Goal: Task Accomplishment & Management: Manage account settings

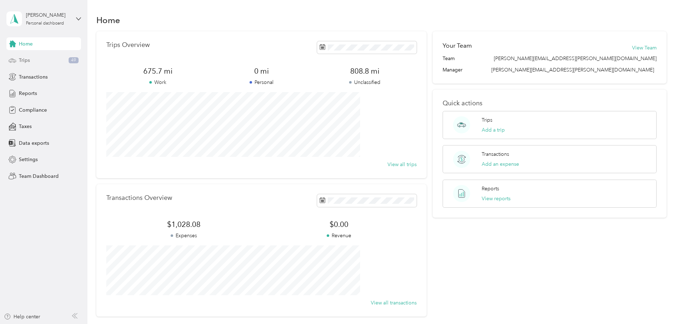
click at [28, 59] on span "Trips" at bounding box center [24, 60] width 11 height 7
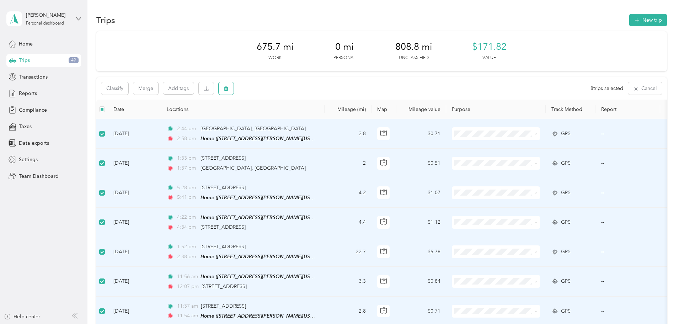
click at [233, 87] on button "button" at bounding box center [226, 88] width 15 height 12
click at [325, 119] on button "Yes" at bounding box center [326, 117] width 14 height 11
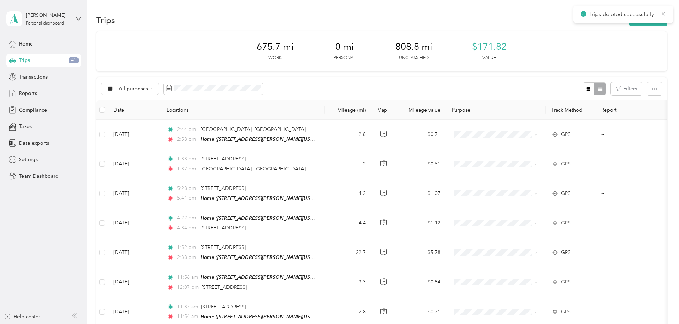
click at [664, 13] on icon at bounding box center [663, 14] width 6 height 6
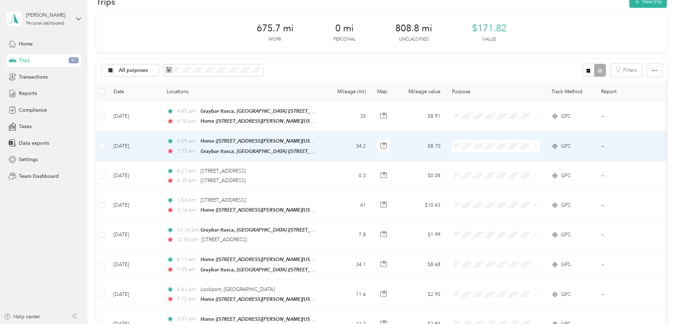
scroll to position [36, 0]
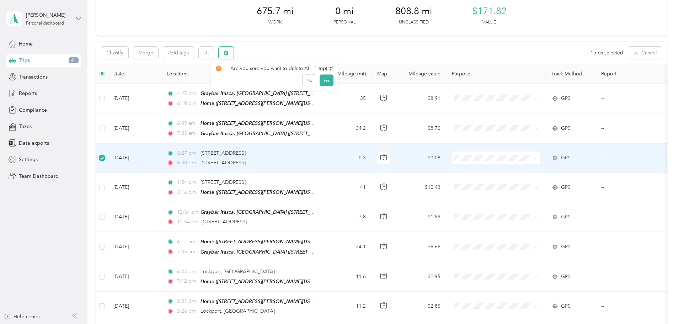
click at [233, 53] on button "button" at bounding box center [226, 53] width 15 height 12
click at [328, 81] on button "Yes" at bounding box center [326, 82] width 14 height 11
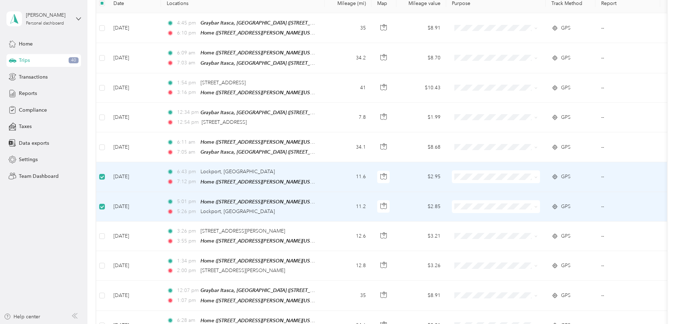
scroll to position [0, 0]
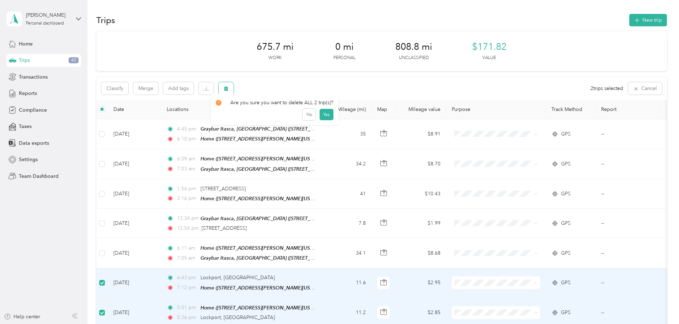
click at [228, 87] on icon "button" at bounding box center [226, 88] width 4 height 5
click at [326, 119] on button "Yes" at bounding box center [326, 117] width 14 height 11
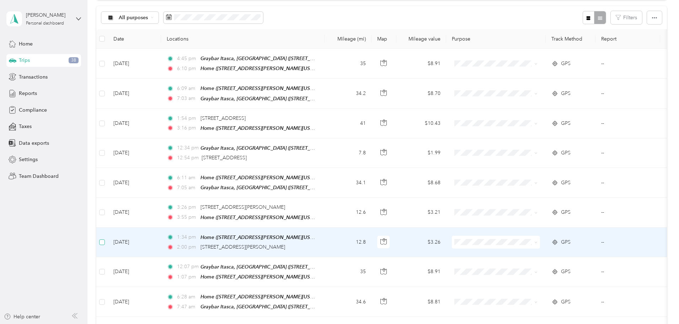
scroll to position [70, 0]
click at [228, 21] on icon "button" at bounding box center [226, 18] width 5 height 5
click at [325, 49] on button "Yes" at bounding box center [326, 47] width 14 height 11
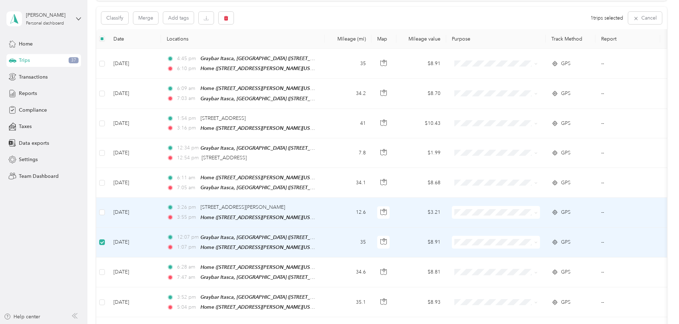
drag, startPoint x: 317, startPoint y: 204, endPoint x: 114, endPoint y: 242, distance: 206.5
click at [269, 204] on span "[STREET_ADDRESS][PERSON_NAME]" at bounding box center [242, 207] width 85 height 6
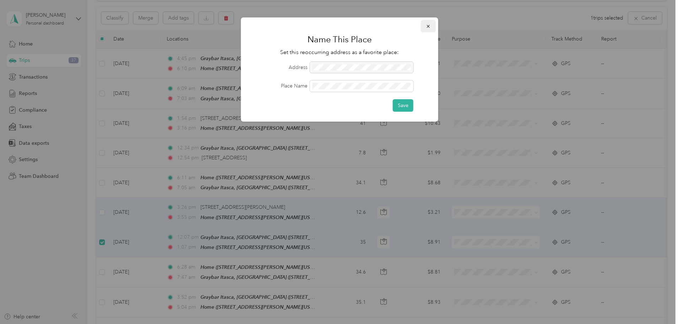
click at [427, 25] on icon "button" at bounding box center [427, 26] width 3 height 3
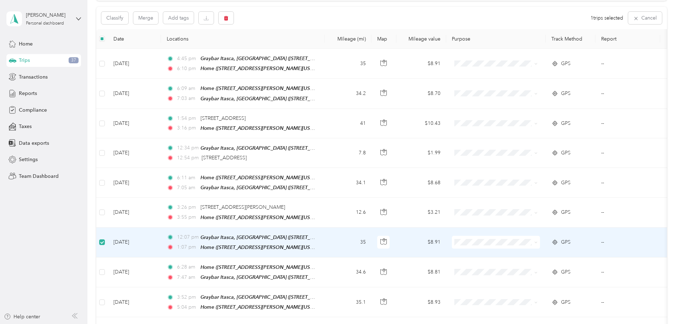
click at [371, 237] on td "35" at bounding box center [347, 242] width 47 height 30
click at [384, 239] on icon "button" at bounding box center [383, 239] width 1 height 1
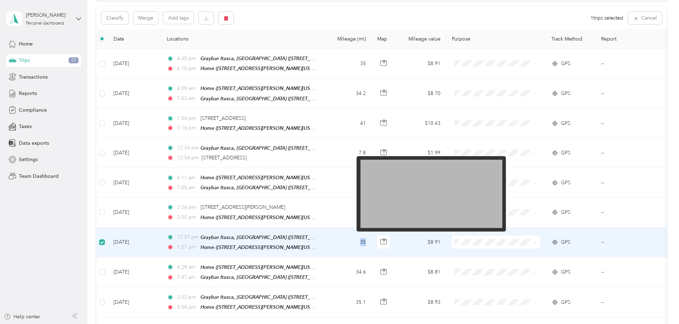
click at [457, 196] on img at bounding box center [431, 194] width 142 height 68
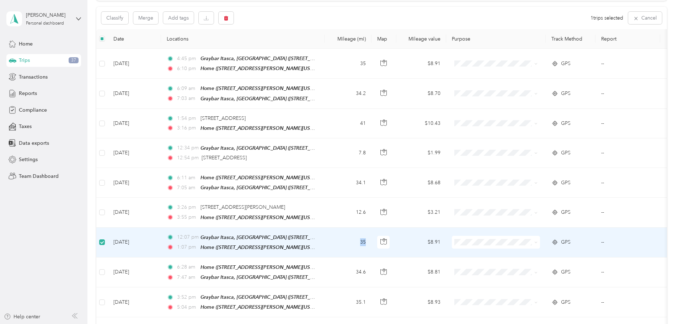
click at [371, 240] on td "35" at bounding box center [347, 242] width 47 height 30
click at [278, 244] on span "Home ([STREET_ADDRESS][PERSON_NAME][US_STATE])" at bounding box center [264, 247] width 128 height 6
click at [275, 227] on button "Edit Place" at bounding box center [270, 223] width 41 height 12
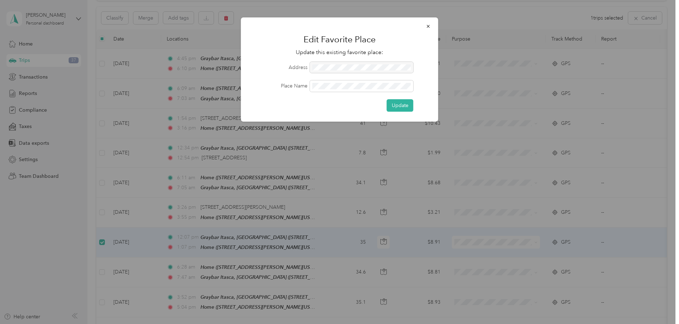
click at [313, 68] on div at bounding box center [361, 67] width 103 height 11
click at [302, 89] on div "Place Name" at bounding box center [339, 85] width 177 height 11
click at [393, 105] on button "Update" at bounding box center [400, 105] width 27 height 12
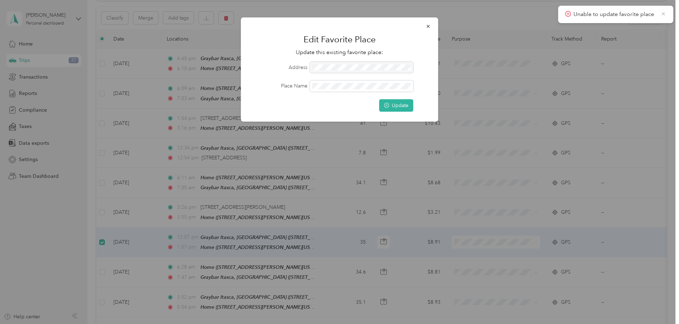
click at [664, 14] on icon at bounding box center [663, 14] width 6 height 6
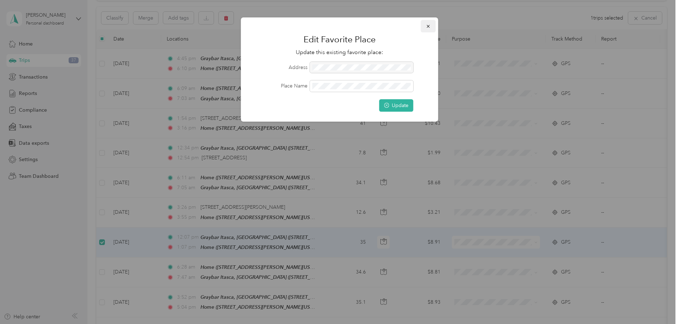
click at [426, 25] on icon "button" at bounding box center [428, 26] width 5 height 5
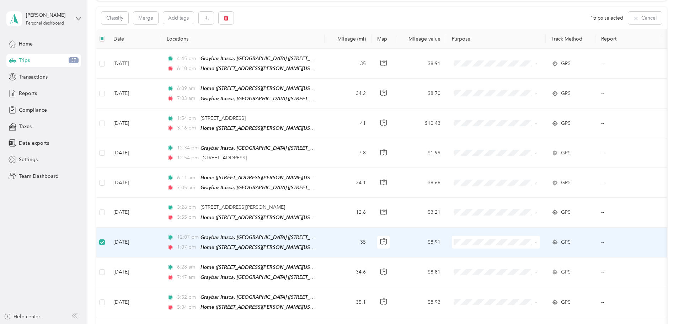
click at [570, 238] on span "GPS" at bounding box center [566, 242] width 10 height 8
click at [161, 238] on td "[DATE]" at bounding box center [134, 242] width 53 height 30
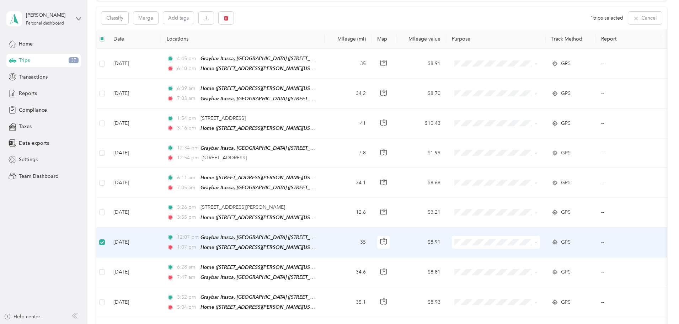
click at [161, 237] on td "[DATE]" at bounding box center [134, 242] width 53 height 30
click at [161, 249] on td "[DATE]" at bounding box center [134, 242] width 53 height 30
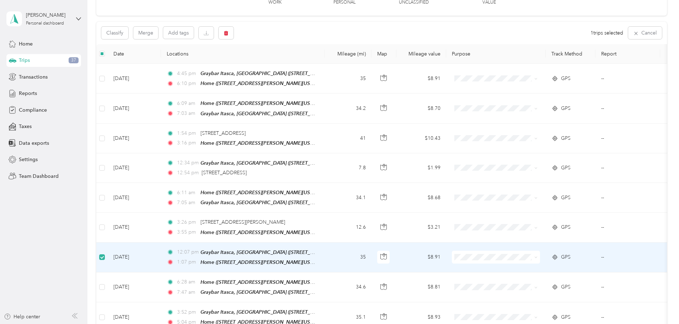
scroll to position [71, 0]
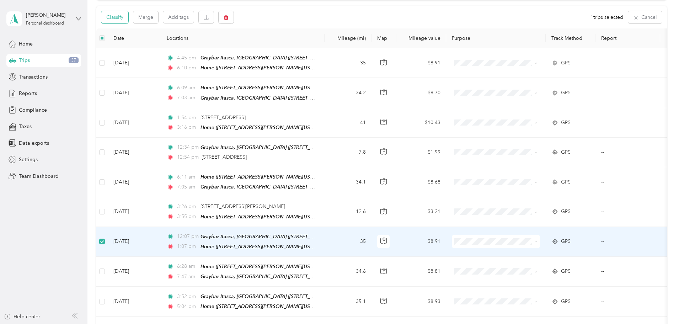
click at [128, 20] on button "Classify" at bounding box center [114, 17] width 27 height 12
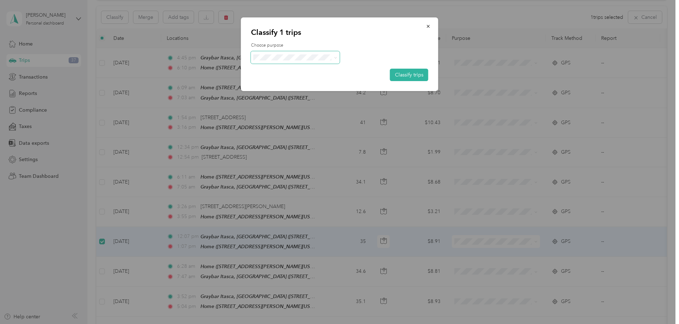
click at [337, 57] on span at bounding box center [295, 57] width 89 height 12
click at [332, 59] on span at bounding box center [334, 57] width 6 height 7
click at [335, 58] on icon at bounding box center [335, 57] width 3 height 3
click at [393, 45] on label "Choose purpose" at bounding box center [339, 45] width 177 height 6
click at [426, 27] on icon "button" at bounding box center [428, 26] width 5 height 5
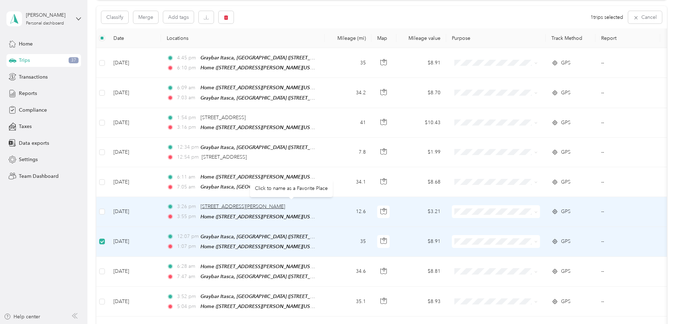
click at [285, 203] on span "[STREET_ADDRESS][PERSON_NAME]" at bounding box center [242, 206] width 85 height 6
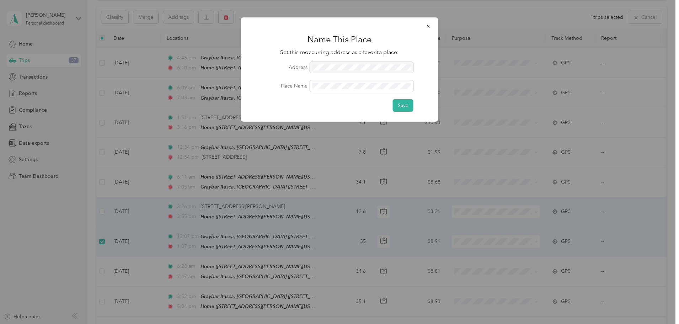
drag, startPoint x: 312, startPoint y: 67, endPoint x: 401, endPoint y: 68, distance: 89.6
click at [401, 68] on div at bounding box center [361, 67] width 103 height 11
click at [427, 24] on icon "button" at bounding box center [428, 26] width 5 height 5
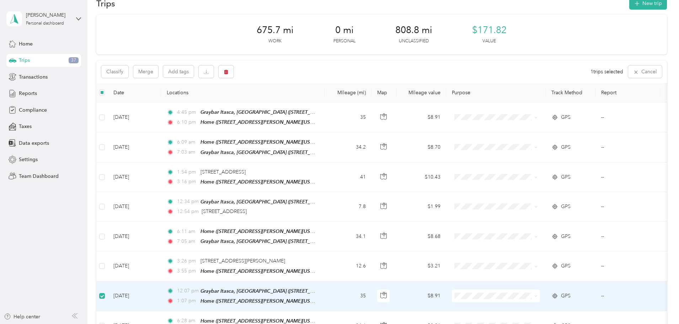
scroll to position [0, 0]
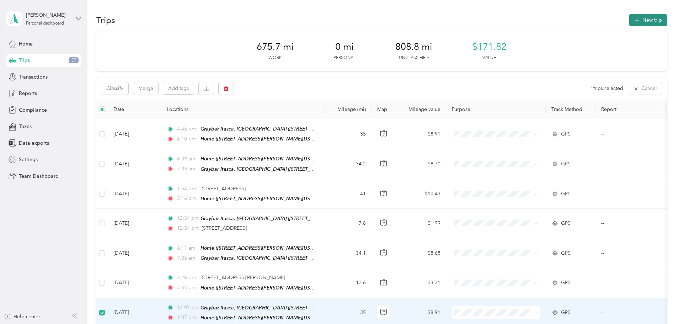
click at [629, 16] on button "New trip" at bounding box center [648, 20] width 38 height 12
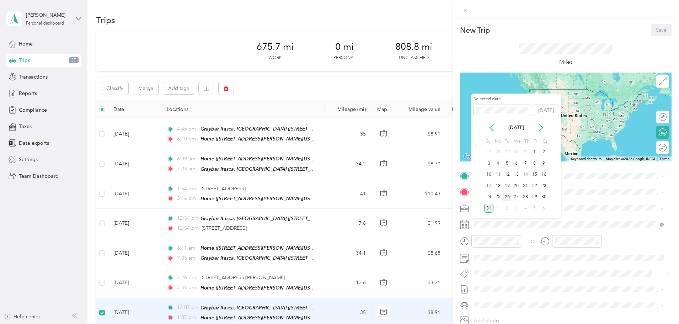
click at [509, 195] on div "26" at bounding box center [506, 197] width 9 height 9
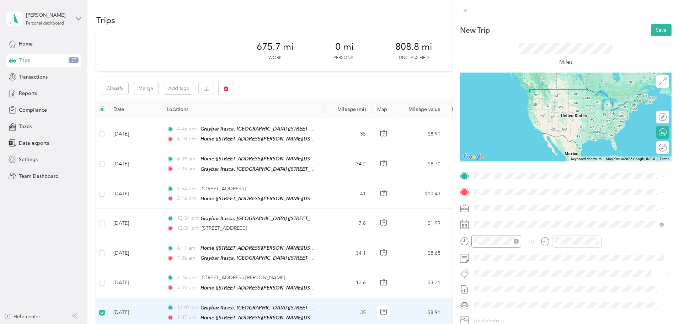
click at [515, 241] on icon "close-circle" at bounding box center [515, 240] width 5 height 5
click at [596, 241] on icon "close-circle" at bounding box center [596, 240] width 5 height 5
click at [528, 205] on strong "Graybar Itasca, [GEOGRAPHIC_DATA]" at bounding box center [557, 204] width 90 height 6
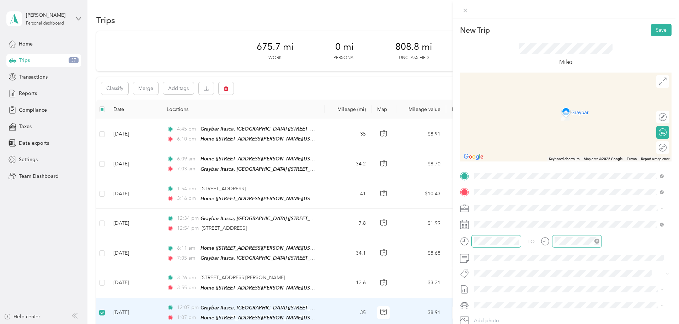
click at [510, 220] on span "[STREET_ADDRESS][PERSON_NAME][US_STATE]" at bounding box center [542, 217] width 111 height 6
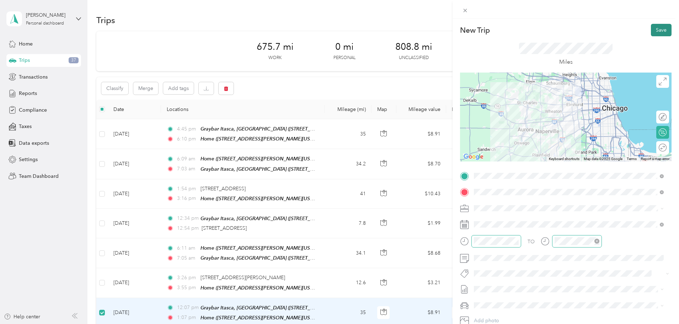
click at [654, 32] on button "Save" at bounding box center [661, 30] width 21 height 12
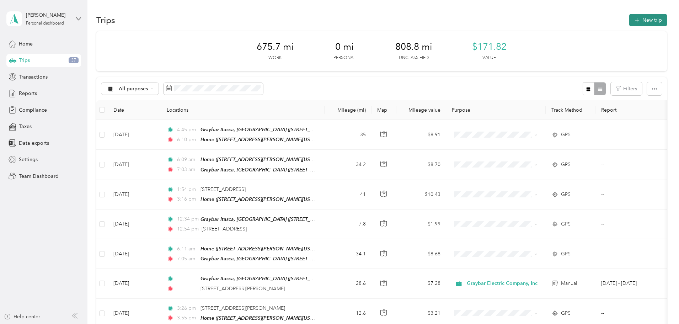
click at [629, 20] on button "New trip" at bounding box center [648, 20] width 38 height 12
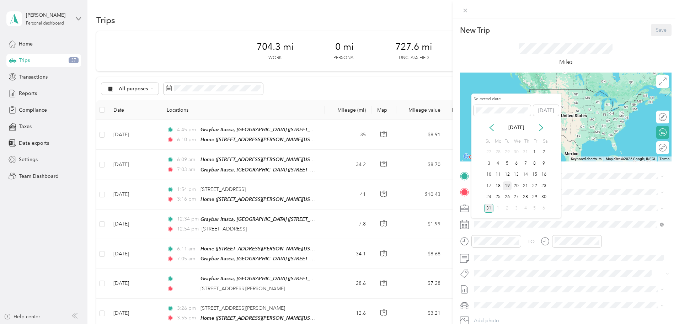
click at [510, 187] on div "19" at bounding box center [506, 185] width 9 height 9
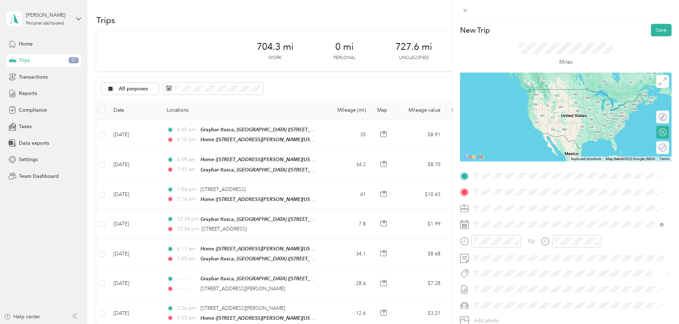
click at [496, 211] on span "[STREET_ADDRESS][PERSON_NAME][US_STATE]" at bounding box center [542, 211] width 111 height 6
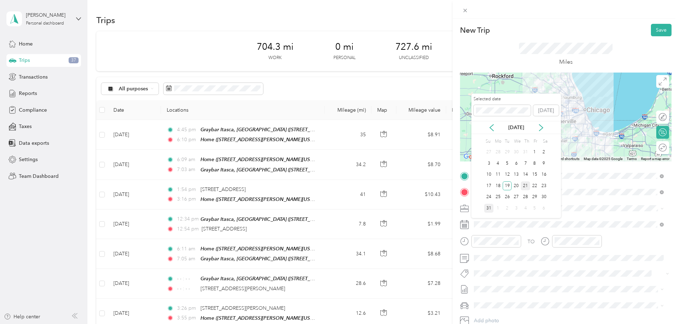
click at [525, 185] on div "21" at bounding box center [525, 185] width 9 height 9
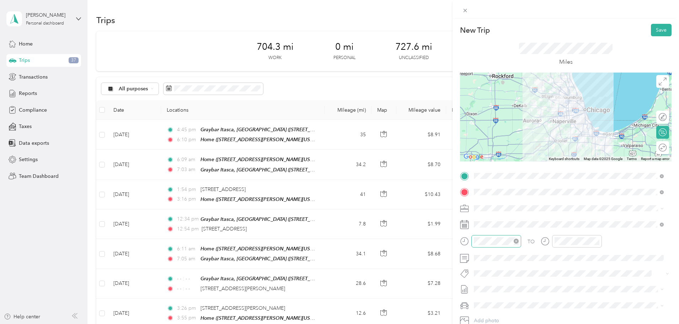
click at [517, 240] on icon "close-circle" at bounding box center [515, 240] width 5 height 5
click at [597, 242] on icon "close-circle" at bounding box center [596, 240] width 5 height 5
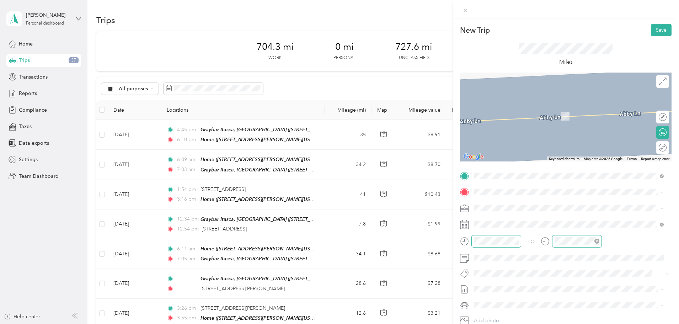
click at [507, 218] on span "[STREET_ADDRESS][US_STATE][US_STATE]" at bounding box center [535, 217] width 97 height 6
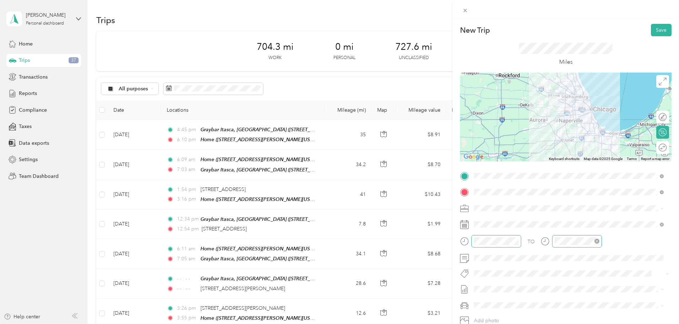
click at [598, 241] on icon "close-circle" at bounding box center [596, 240] width 5 height 5
click at [596, 242] on icon "close-circle" at bounding box center [596, 240] width 5 height 5
click at [596, 241] on icon "close-circle" at bounding box center [596, 240] width 5 height 5
click at [652, 31] on button "Save" at bounding box center [661, 30] width 21 height 12
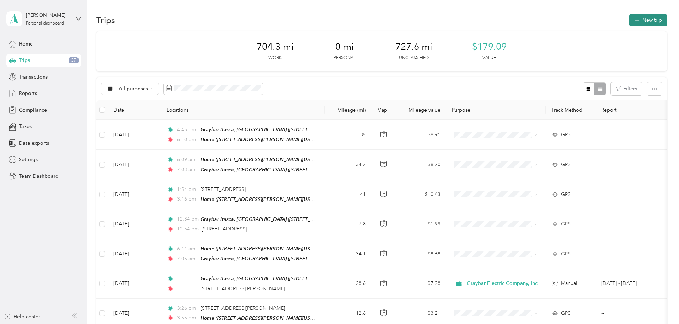
click at [629, 24] on button "New trip" at bounding box center [648, 20] width 38 height 12
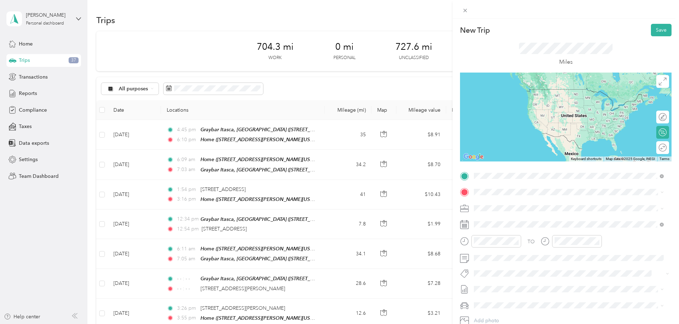
click at [506, 203] on span "[STREET_ADDRESS][US_STATE][US_STATE]" at bounding box center [535, 201] width 97 height 6
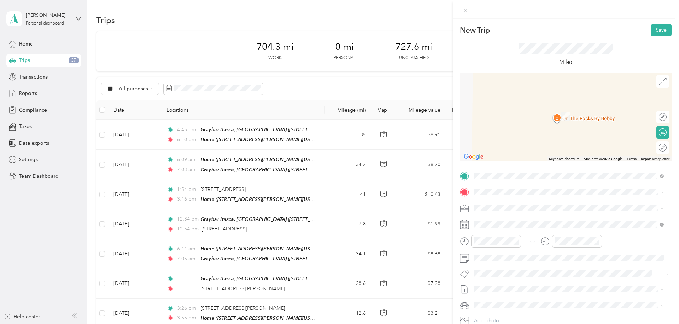
click at [495, 225] on div "Home [STREET_ADDRESS][PERSON_NAME][US_STATE]" at bounding box center [542, 222] width 111 height 15
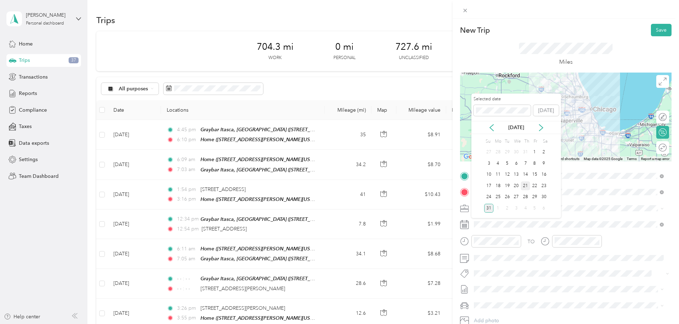
click at [525, 187] on div "21" at bounding box center [525, 185] width 9 height 9
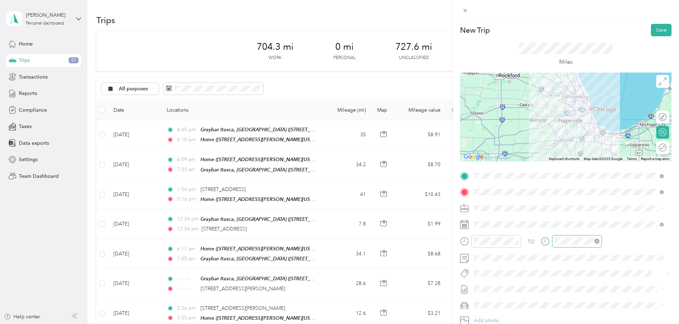
click at [597, 241] on icon "close-circle" at bounding box center [596, 240] width 5 height 5
click at [518, 241] on icon "close-circle" at bounding box center [515, 240] width 5 height 5
click at [655, 28] on button "Save" at bounding box center [661, 30] width 21 height 12
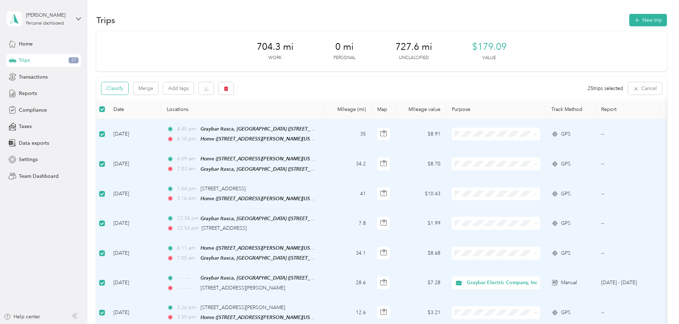
click at [128, 89] on button "Classify" at bounding box center [114, 88] width 27 height 12
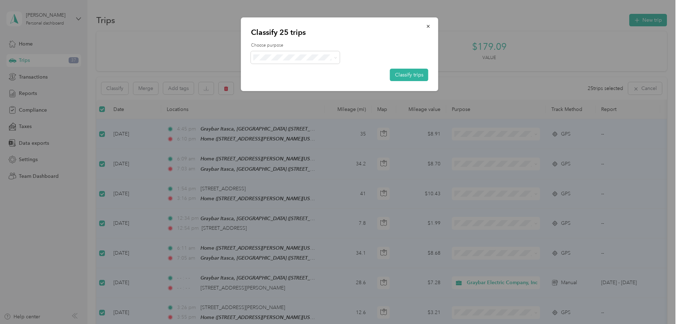
click at [294, 71] on span "Graybar Electric Company, Inc" at bounding box center [303, 68] width 71 height 7
click at [413, 76] on button "Classify trips" at bounding box center [409, 75] width 38 height 12
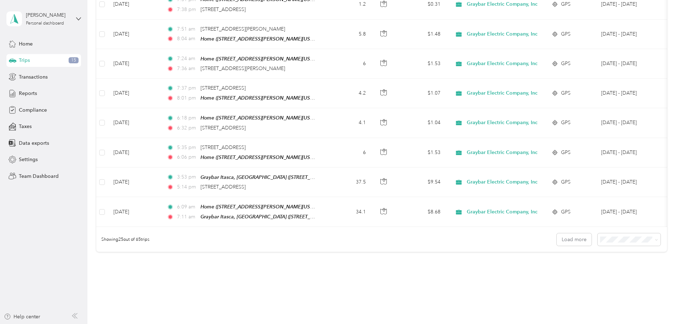
scroll to position [640, 0]
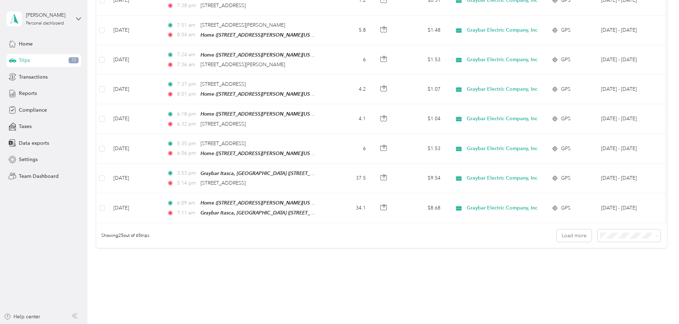
click at [571, 265] on span "100 per load" at bounding box center [567, 267] width 29 height 6
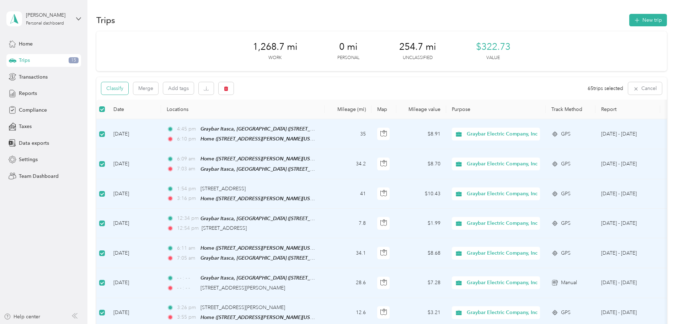
click at [128, 87] on button "Classify" at bounding box center [114, 88] width 27 height 12
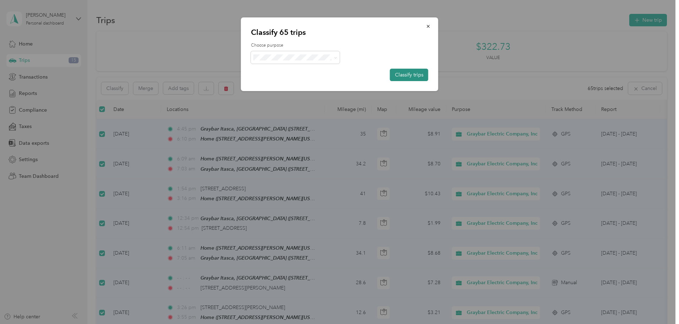
click at [403, 76] on button "Classify trips" at bounding box center [409, 75] width 38 height 12
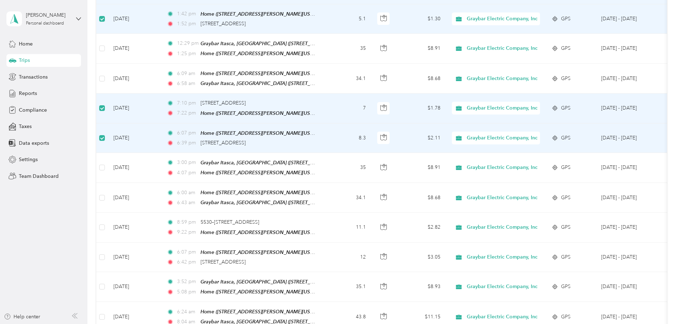
scroll to position [1136, 0]
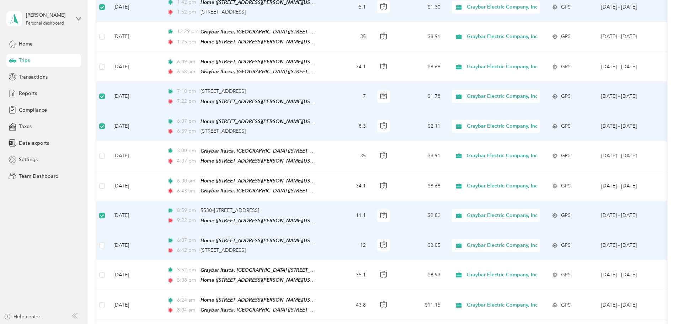
click at [108, 231] on td at bounding box center [101, 245] width 11 height 29
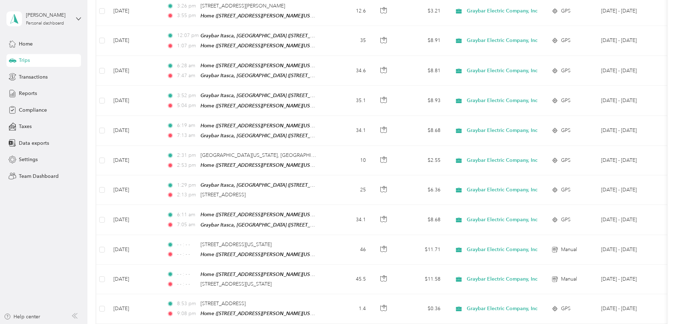
scroll to position [0, 0]
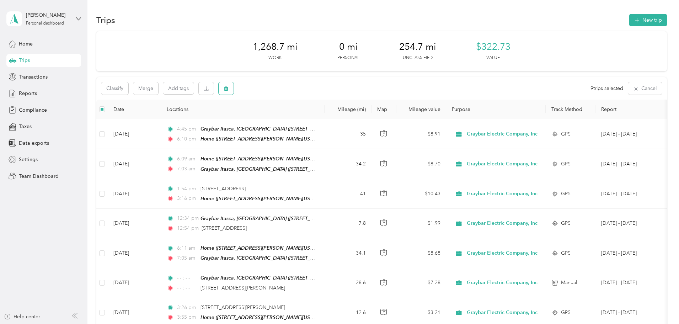
click at [228, 89] on icon "button" at bounding box center [226, 88] width 4 height 5
click at [321, 117] on button "Yes" at bounding box center [326, 117] width 14 height 11
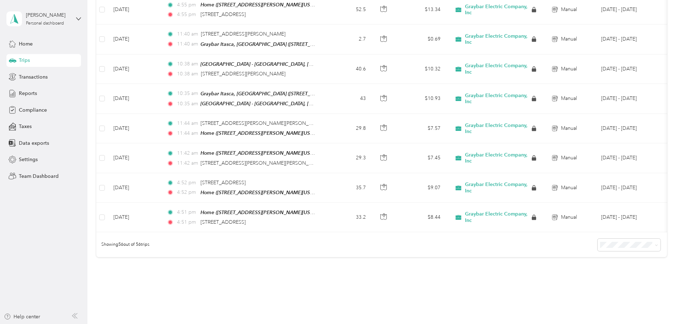
scroll to position [1561, 0]
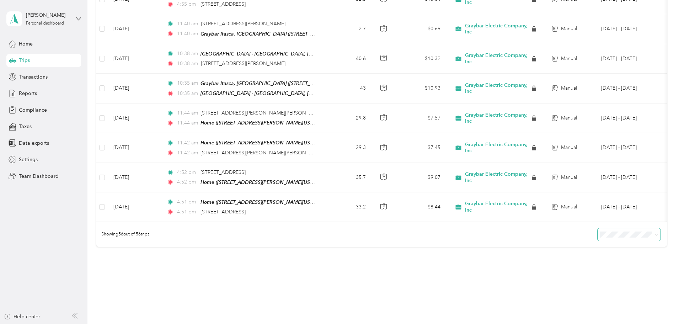
click at [652, 231] on span at bounding box center [655, 234] width 6 height 7
click at [609, 228] on span at bounding box center [628, 234] width 63 height 12
click at [655, 234] on icon at bounding box center [656, 234] width 2 height 1
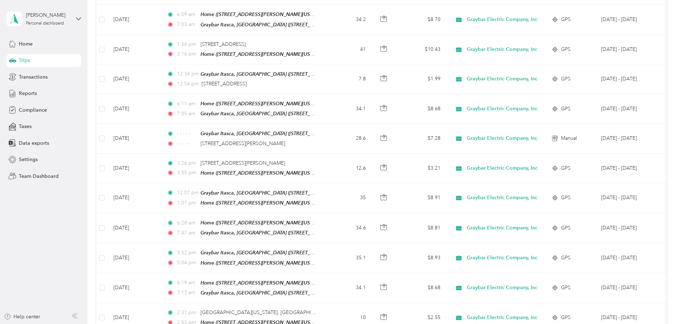
scroll to position [0, 0]
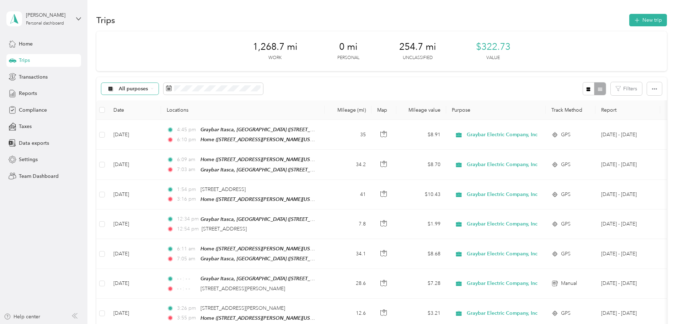
click at [154, 90] on icon at bounding box center [152, 88] width 3 height 3
click at [180, 113] on span "Unclassified" at bounding box center [201, 113] width 71 height 7
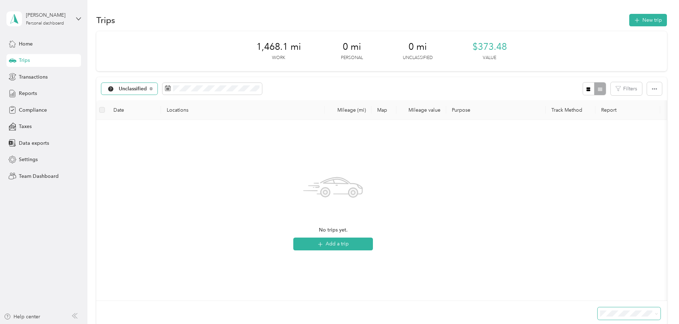
click at [147, 88] on span "Unclassified" at bounding box center [133, 88] width 28 height 5
click at [181, 139] on span "Personal" at bounding box center [201, 138] width 71 height 7
click at [144, 87] on icon at bounding box center [142, 88] width 3 height 3
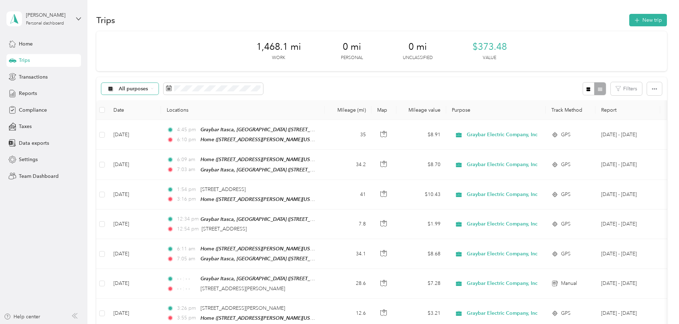
click at [148, 90] on span "All purposes" at bounding box center [133, 88] width 29 height 5
click at [180, 124] on span "Graybar Electric Company, Inc" at bounding box center [201, 126] width 71 height 7
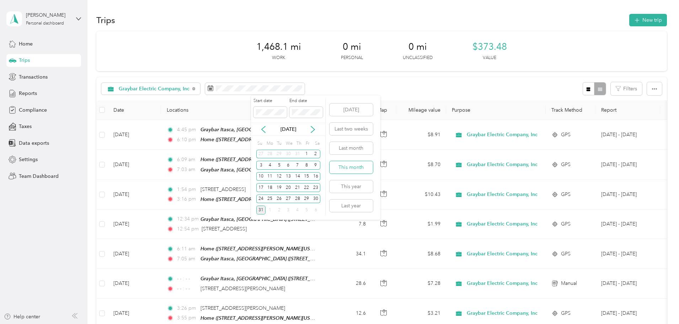
click at [348, 166] on button "This month" at bounding box center [350, 167] width 43 height 12
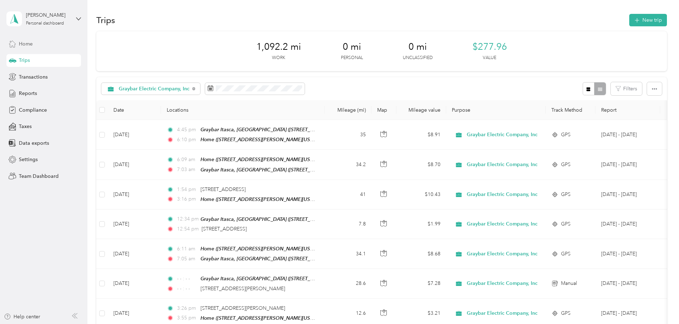
click at [29, 43] on span "Home" at bounding box center [26, 43] width 14 height 7
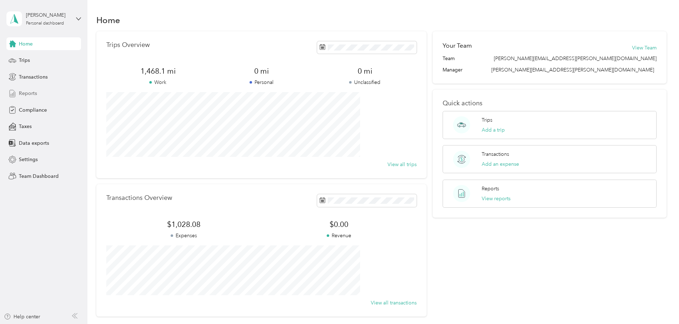
click at [29, 90] on span "Reports" at bounding box center [28, 93] width 18 height 7
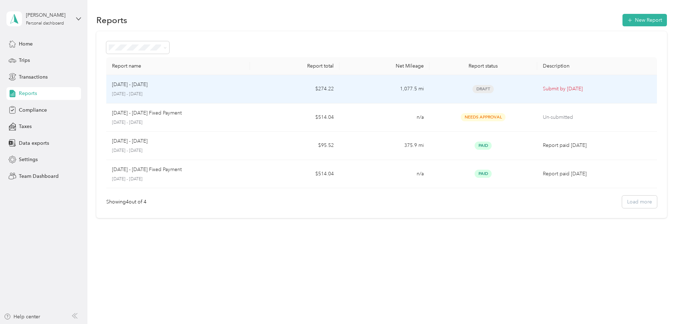
click at [250, 89] on td "[DATE] - [DATE] [DATE] - [DATE]" at bounding box center [178, 89] width 144 height 28
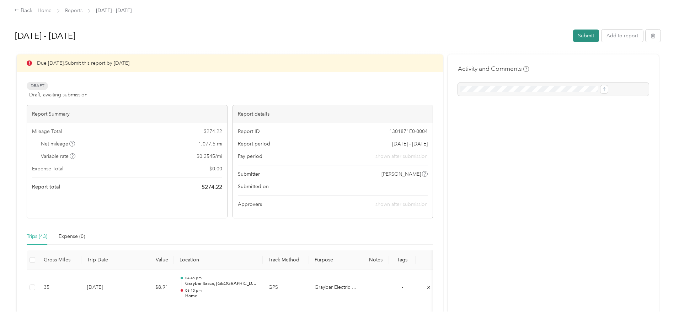
click at [573, 37] on button "Submit" at bounding box center [586, 35] width 26 height 12
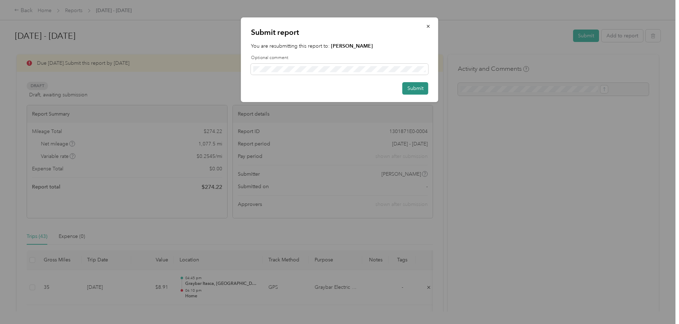
click at [419, 90] on button "Submit" at bounding box center [415, 88] width 26 height 12
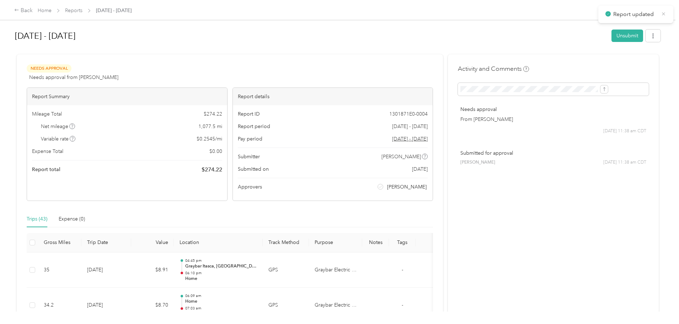
click at [661, 13] on icon at bounding box center [663, 14] width 5 height 6
click at [82, 11] on link "Reports" at bounding box center [73, 10] width 17 height 6
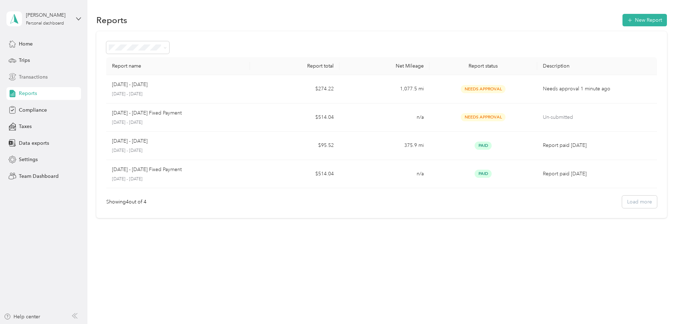
click at [37, 77] on span "Transactions" at bounding box center [33, 76] width 29 height 7
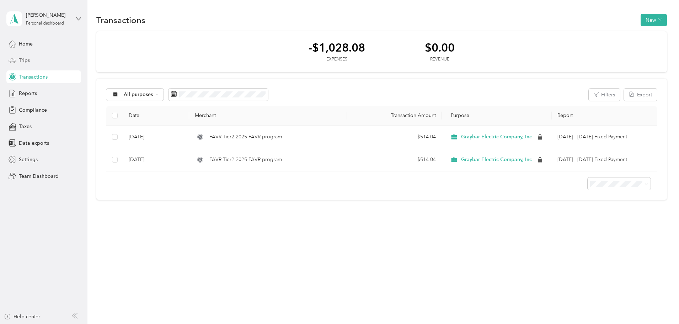
click at [27, 61] on span "Trips" at bounding box center [24, 60] width 11 height 7
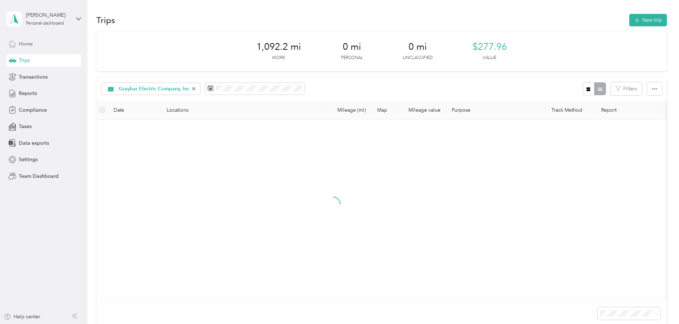
click at [25, 48] on div "Home" at bounding box center [43, 43] width 75 height 13
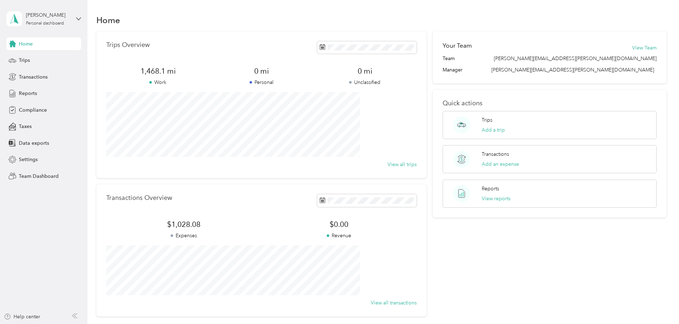
click at [142, 101] on div "Trips Overview 1,468.1 mi Work 0 mi Personal 0 mi Unclassified View all trips T…" at bounding box center [381, 173] width 570 height 285
click at [236, 13] on div "Home" at bounding box center [381, 19] width 570 height 15
